Goal: Task Accomplishment & Management: Manage account settings

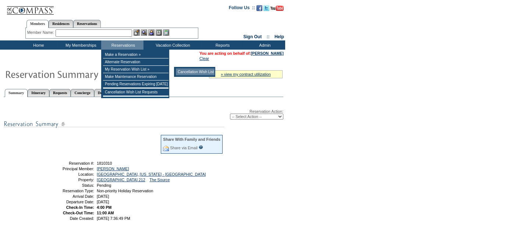
click at [190, 68] on td "Cancellation Wish List" at bounding box center [195, 71] width 39 height 7
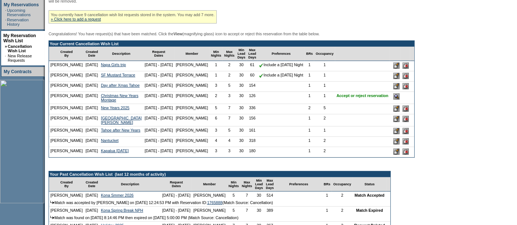
scroll to position [162, 0]
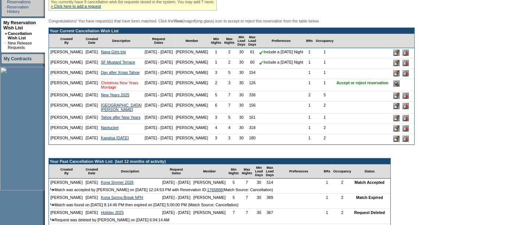
click at [102, 89] on link "Christmas New Years Montage" at bounding box center [120, 85] width 38 height 9
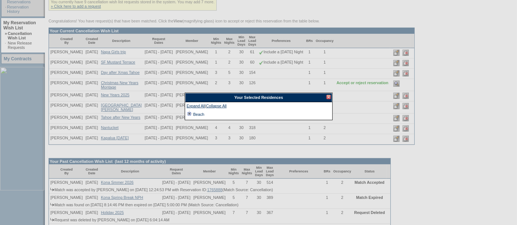
click at [188, 114] on td at bounding box center [190, 114] width 6 height 8
click at [328, 96] on div at bounding box center [328, 97] width 4 height 4
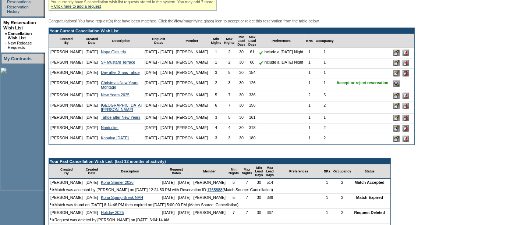
scroll to position [0, 0]
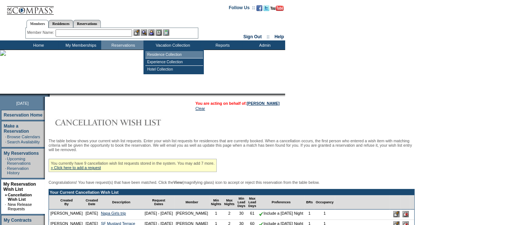
click at [161, 57] on td "Residence Collection" at bounding box center [174, 54] width 58 height 7
